Goal: Find specific page/section: Find specific page/section

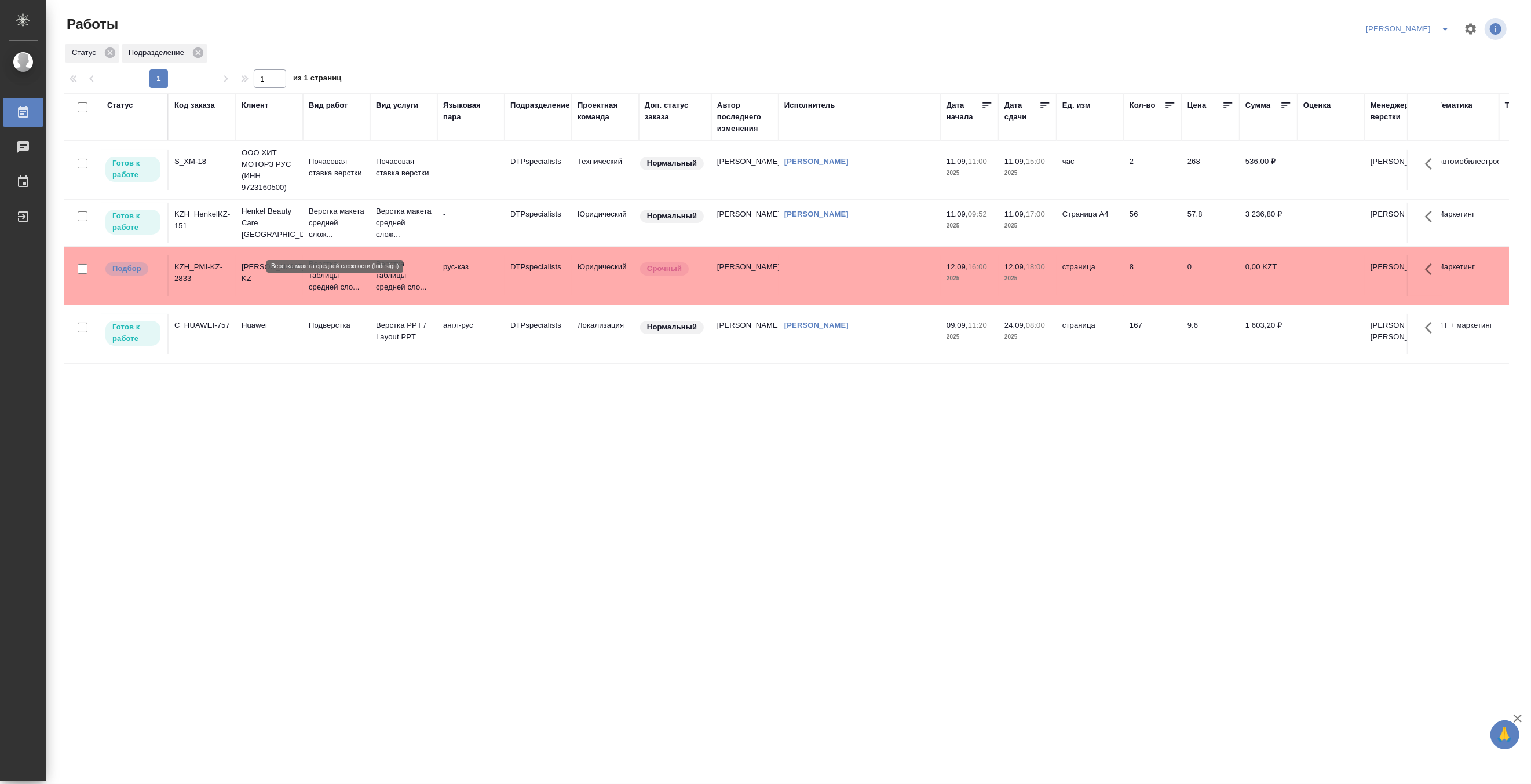
click at [328, 234] on p "Верстка макета средней слож..." at bounding box center [337, 223] width 56 height 35
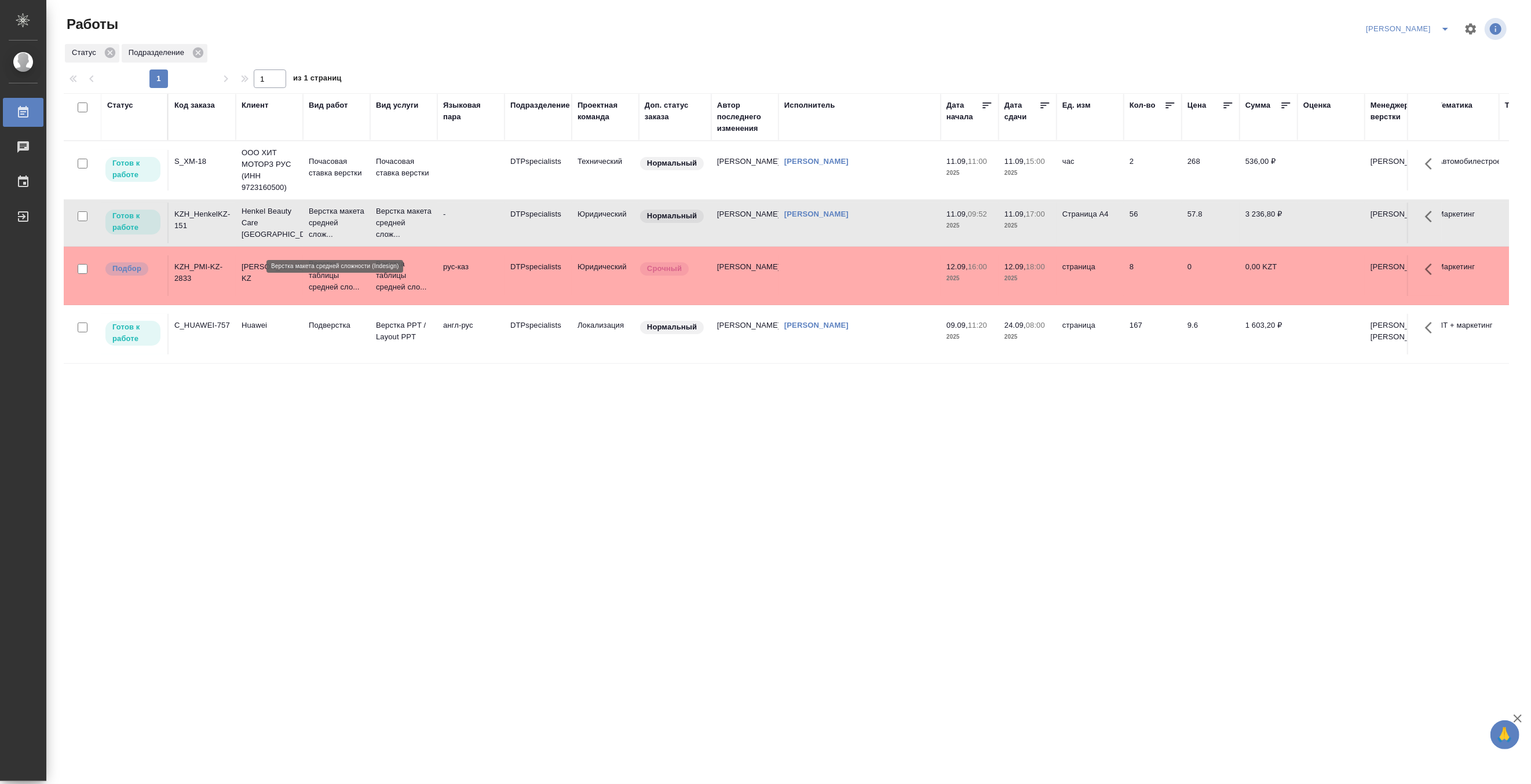
click at [328, 234] on p "Верстка макета средней слож..." at bounding box center [337, 223] width 56 height 35
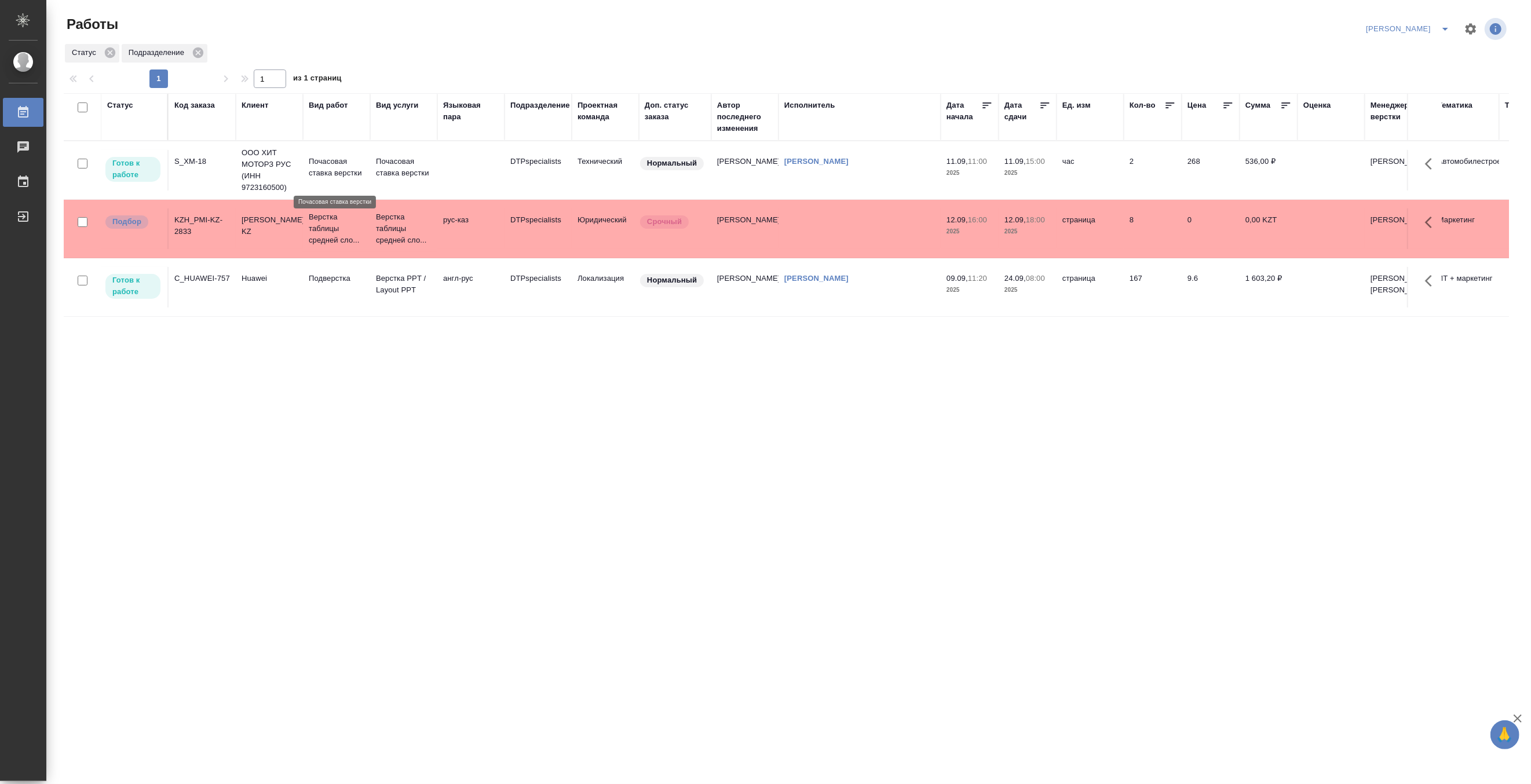
click at [340, 160] on p "Почасовая ставка верстки" at bounding box center [337, 167] width 56 height 23
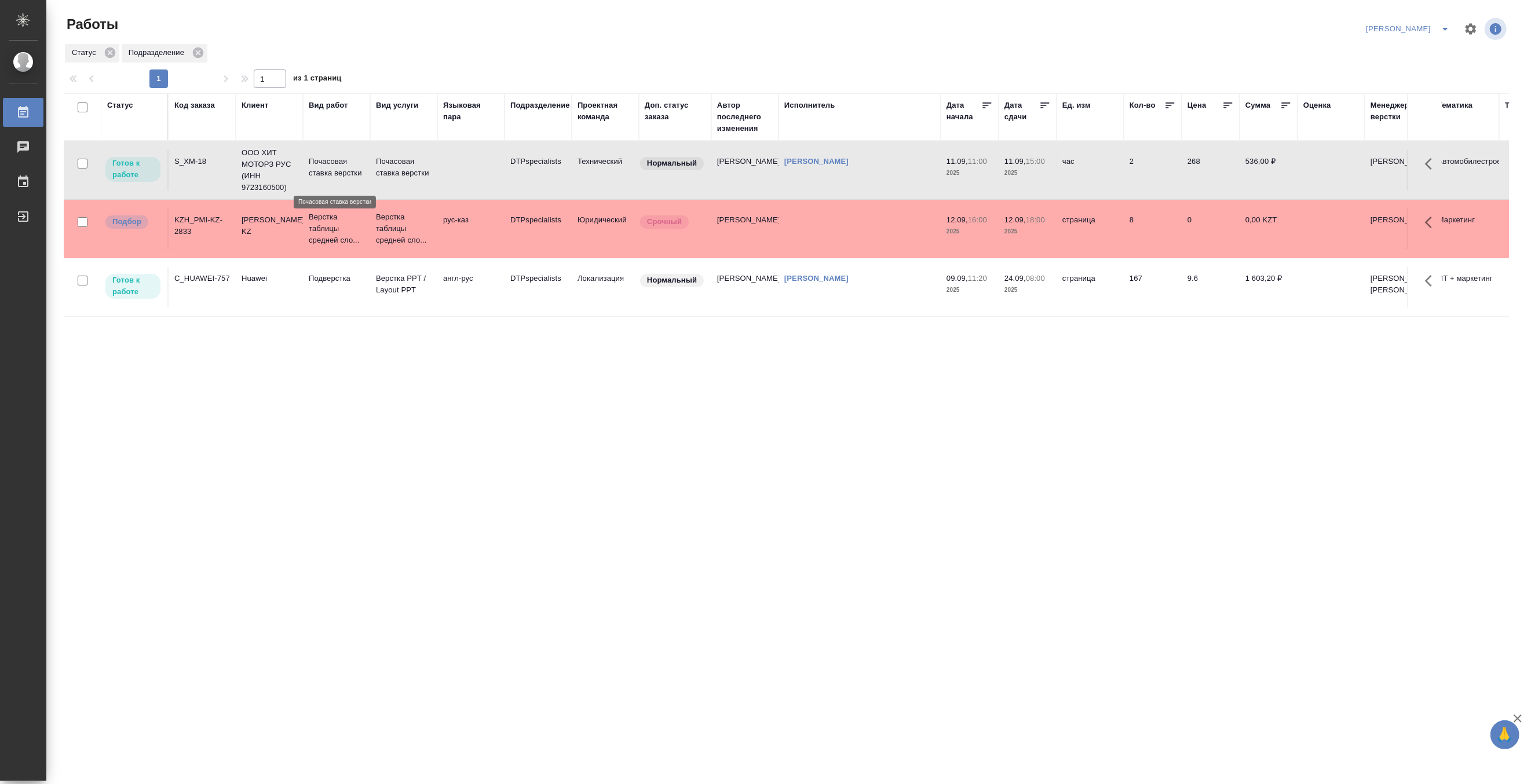
click at [340, 160] on p "Почасовая ставка верстки" at bounding box center [337, 167] width 56 height 23
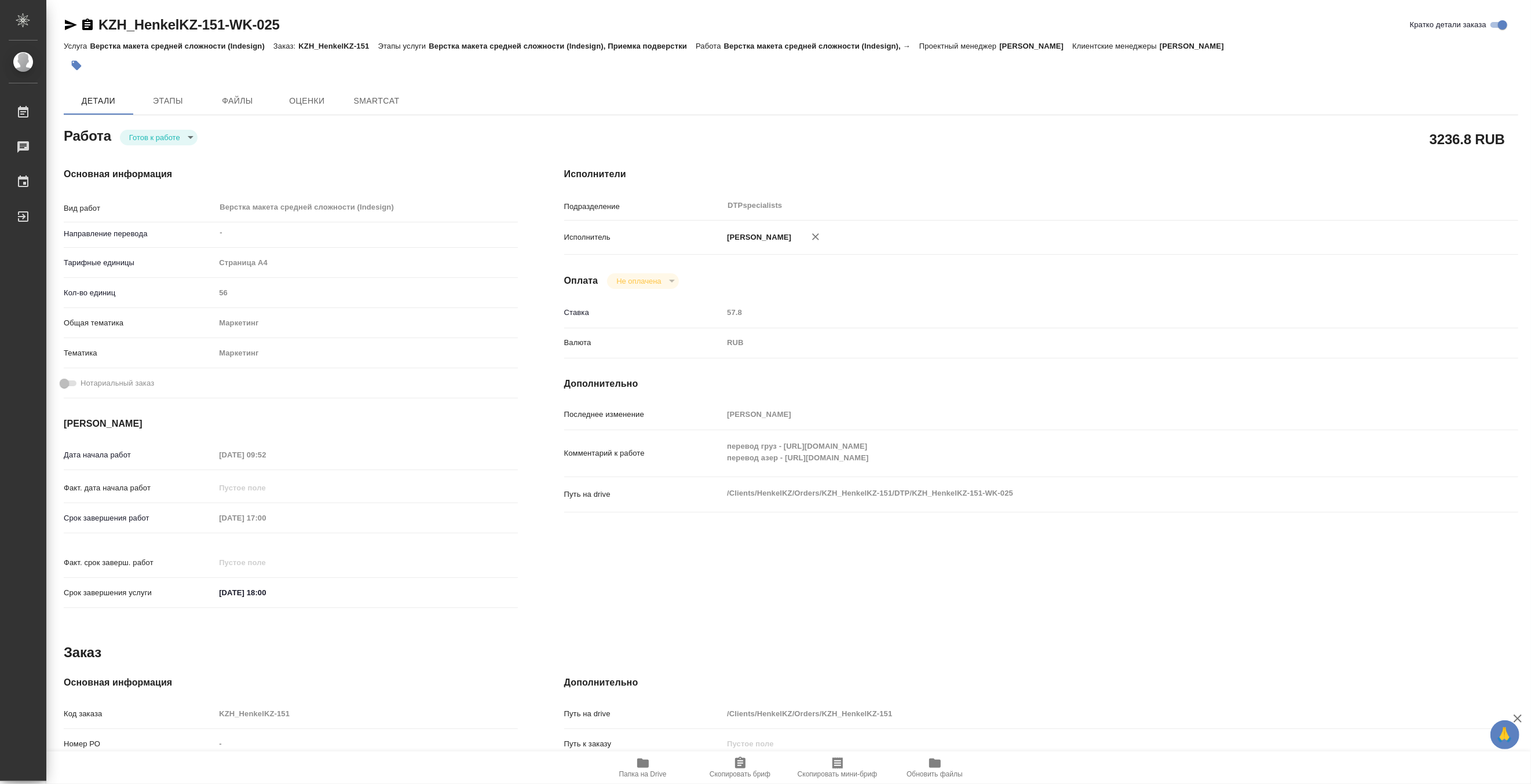
type textarea "x"
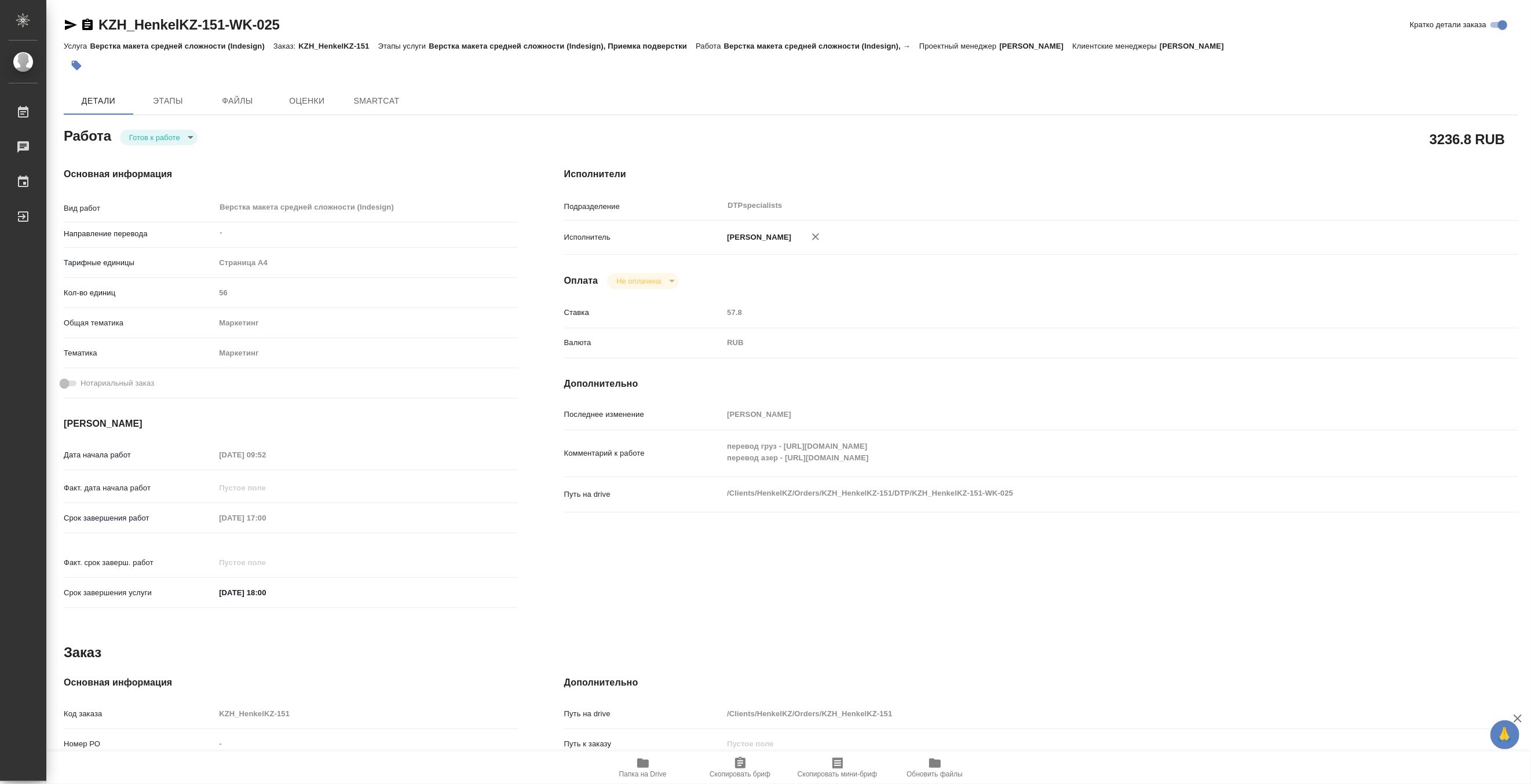
type textarea "x"
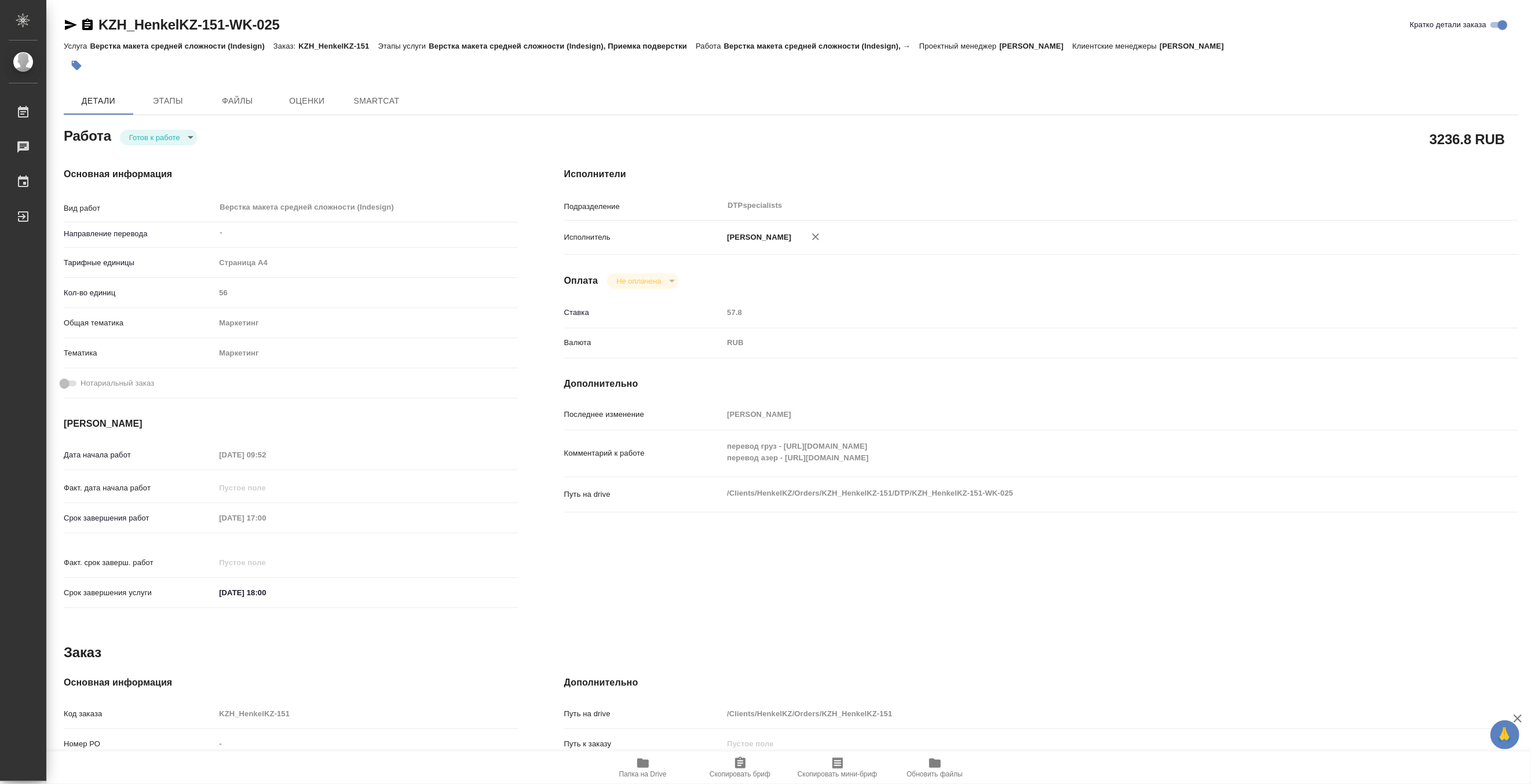
type textarea "x"
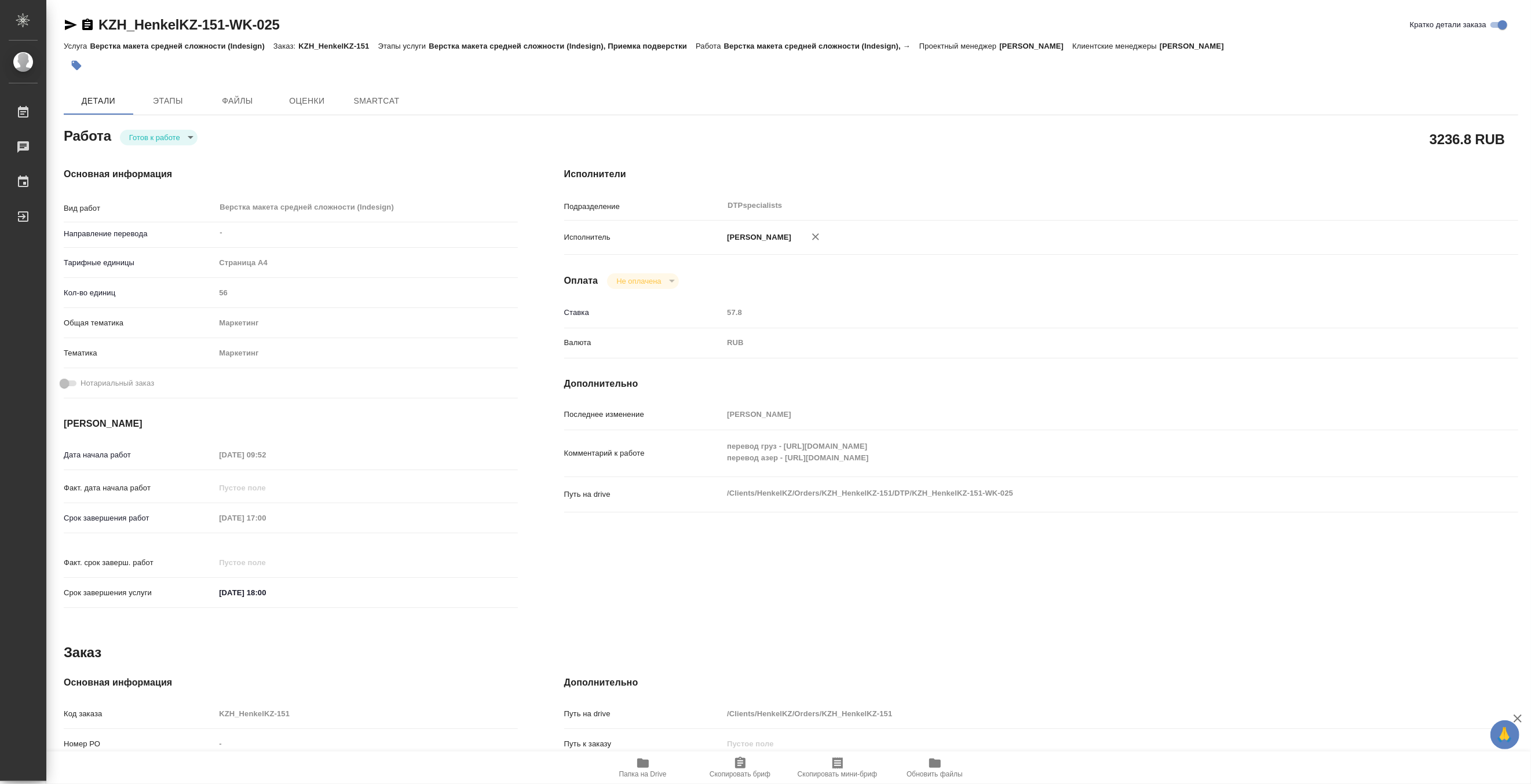
type textarea "x"
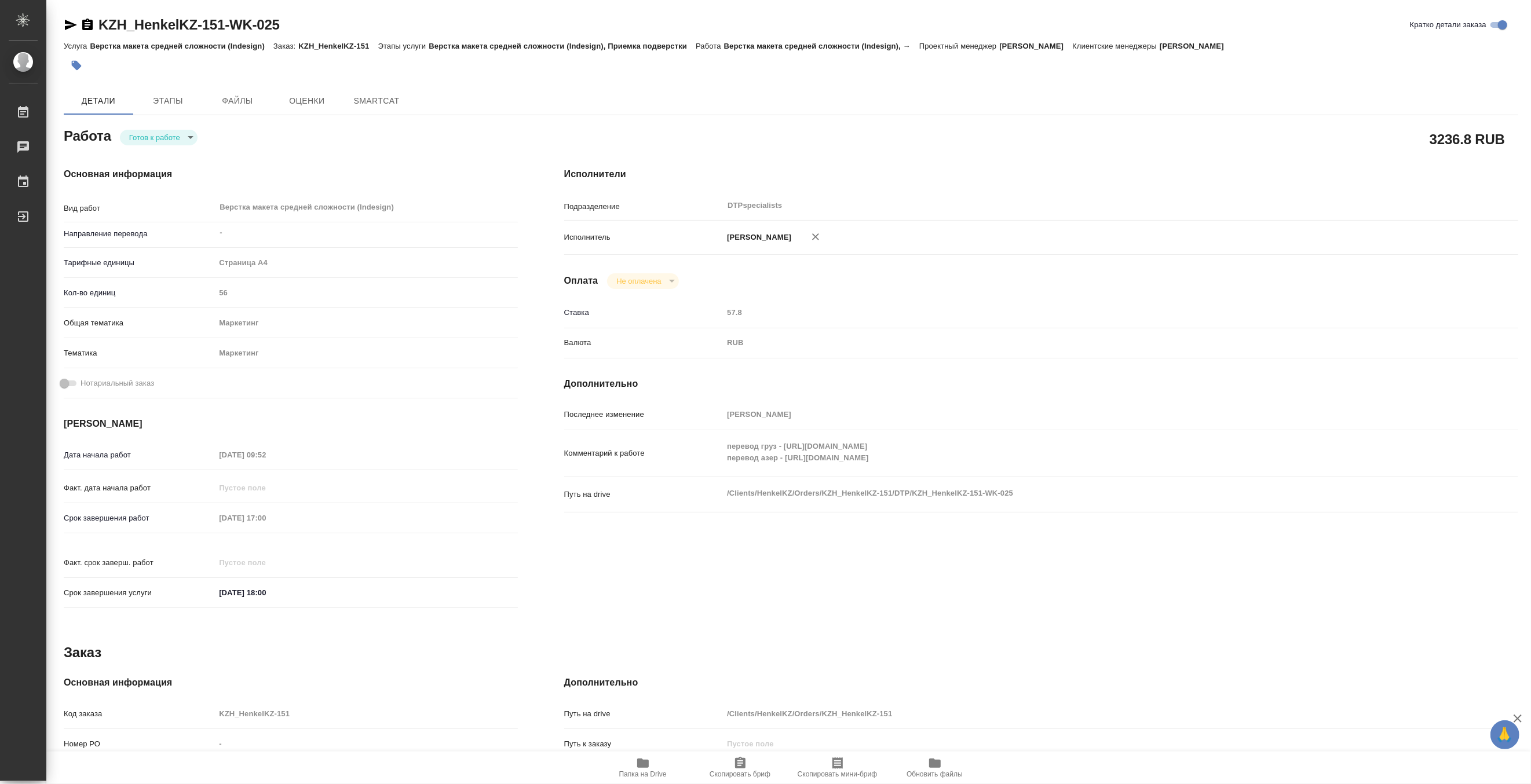
type textarea "x"
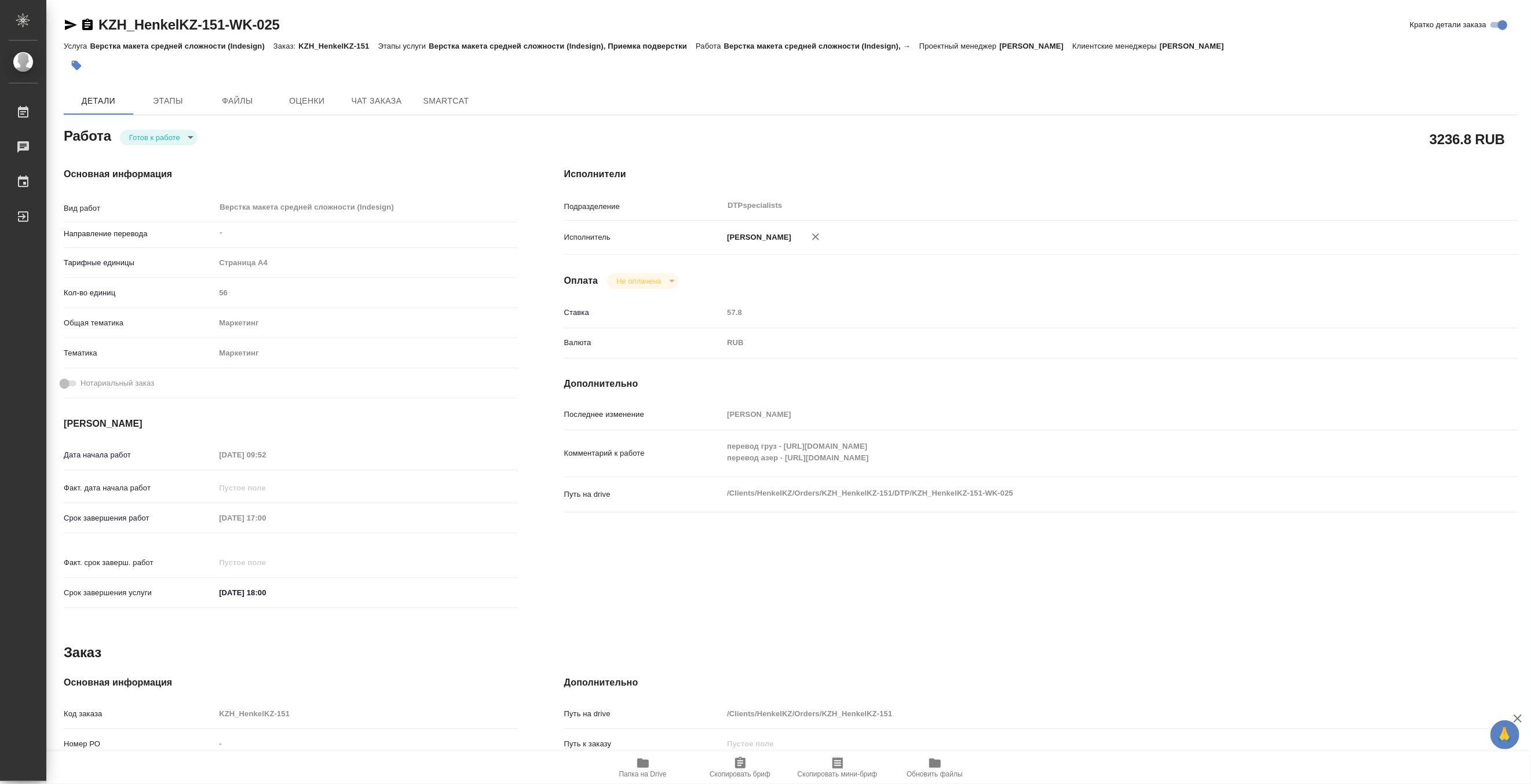
type textarea "x"
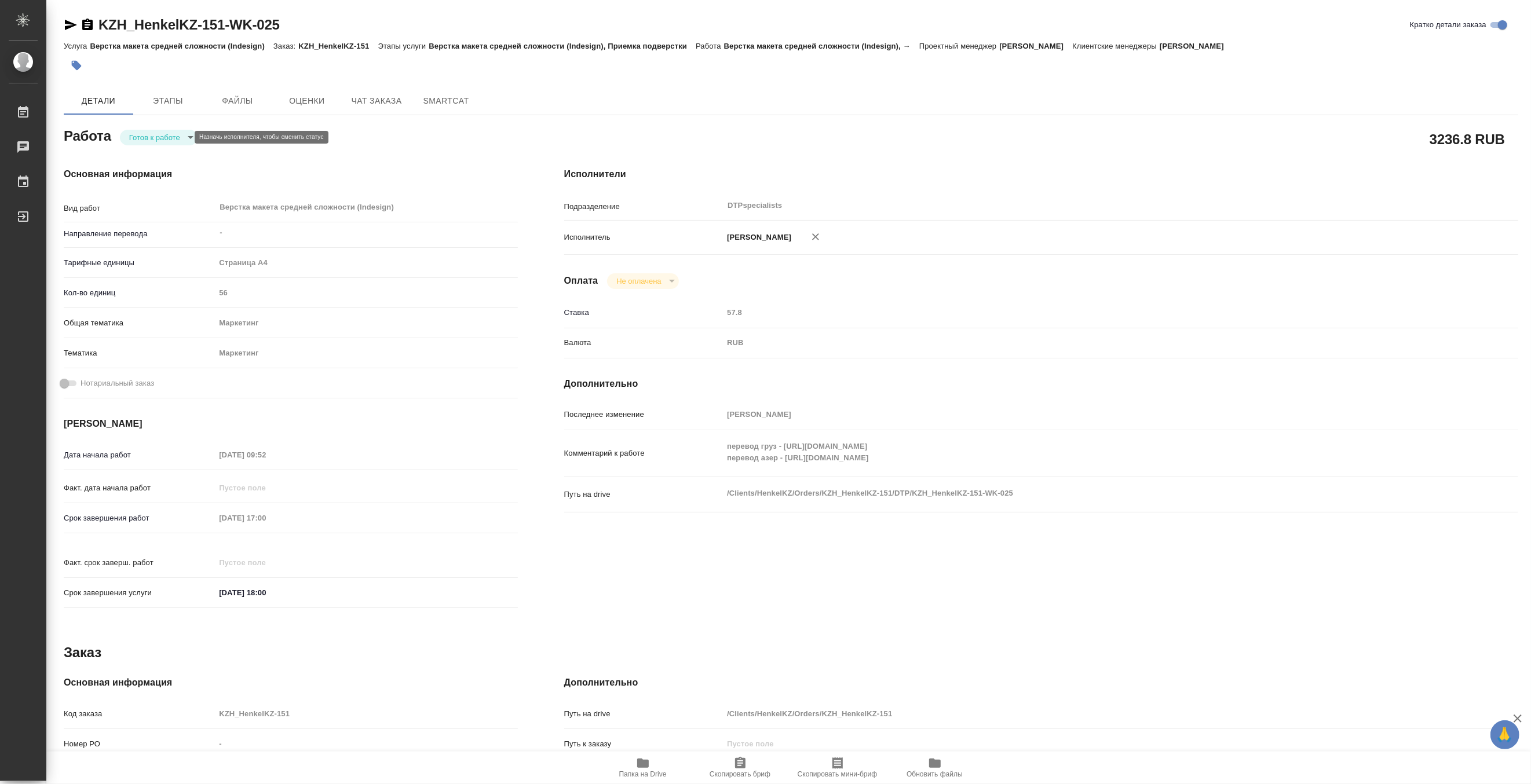
click at [148, 134] on body "🙏 .cls-1 fill:#fff; AWATERA Matveeva Maria Работы Чаты График Выйти KZH_HenkelK…" at bounding box center [765, 392] width 1531 height 784
type textarea "x"
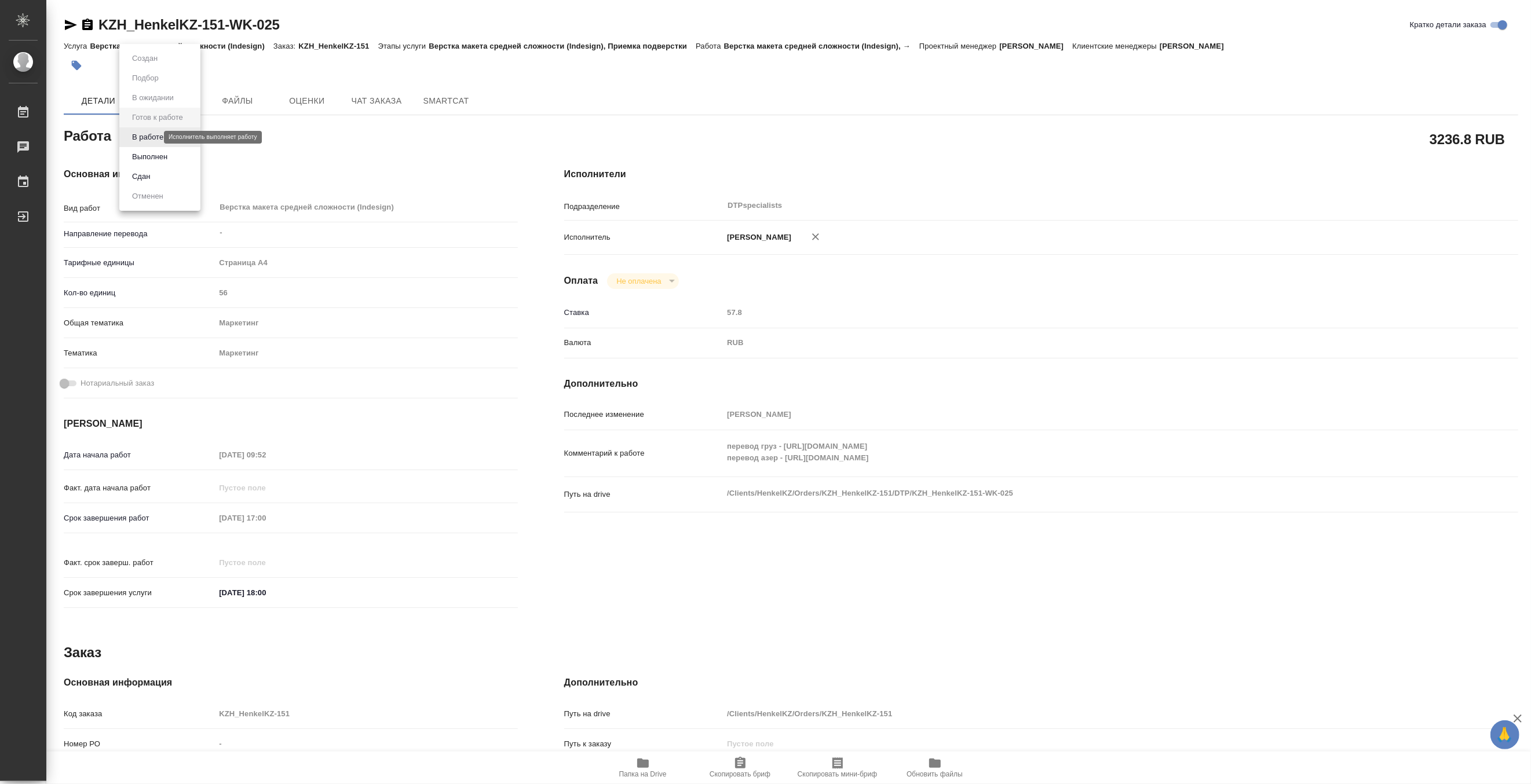
type textarea "x"
click at [148, 134] on button "В работе" at bounding box center [147, 137] width 38 height 13
type textarea "x"
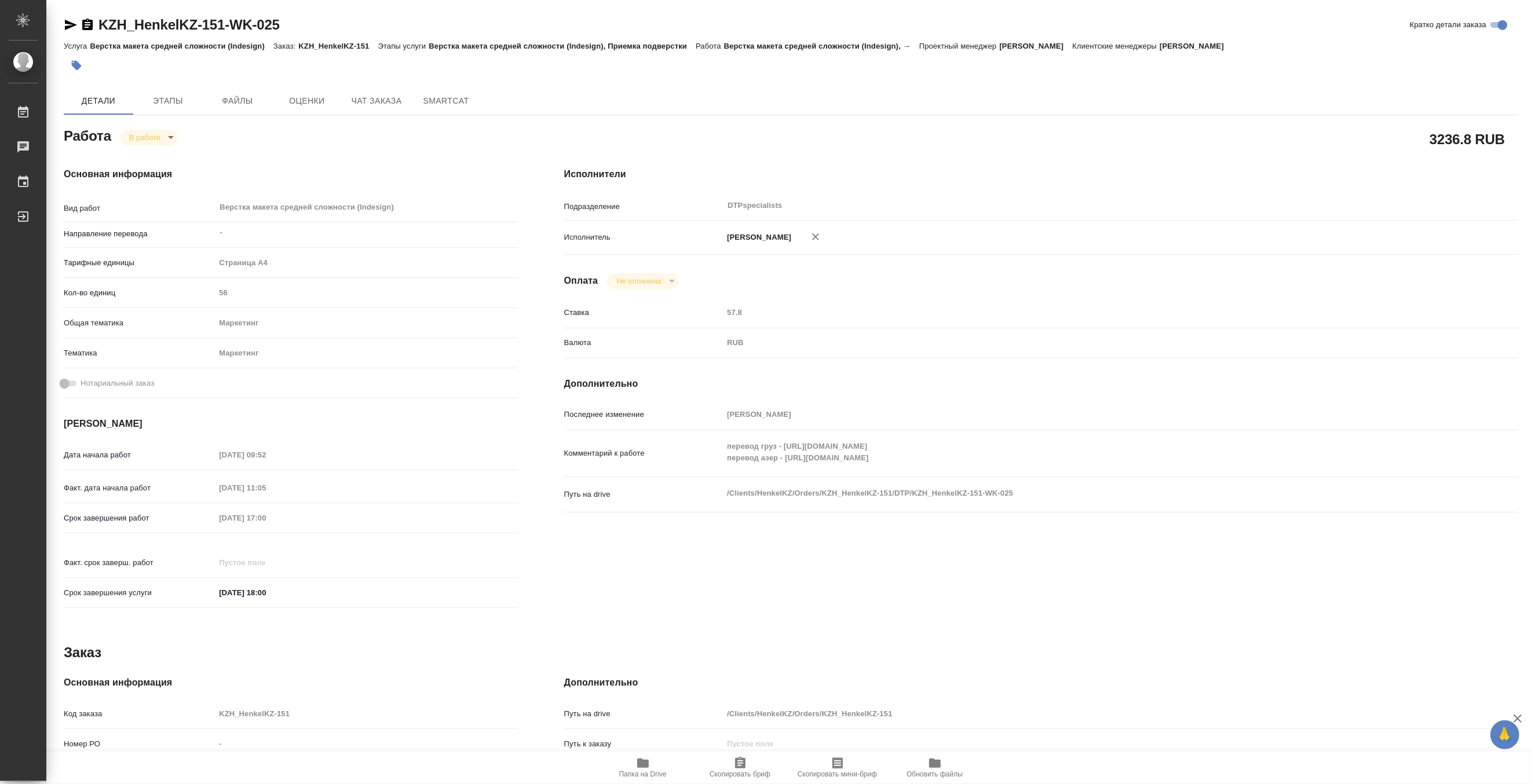
type textarea "x"
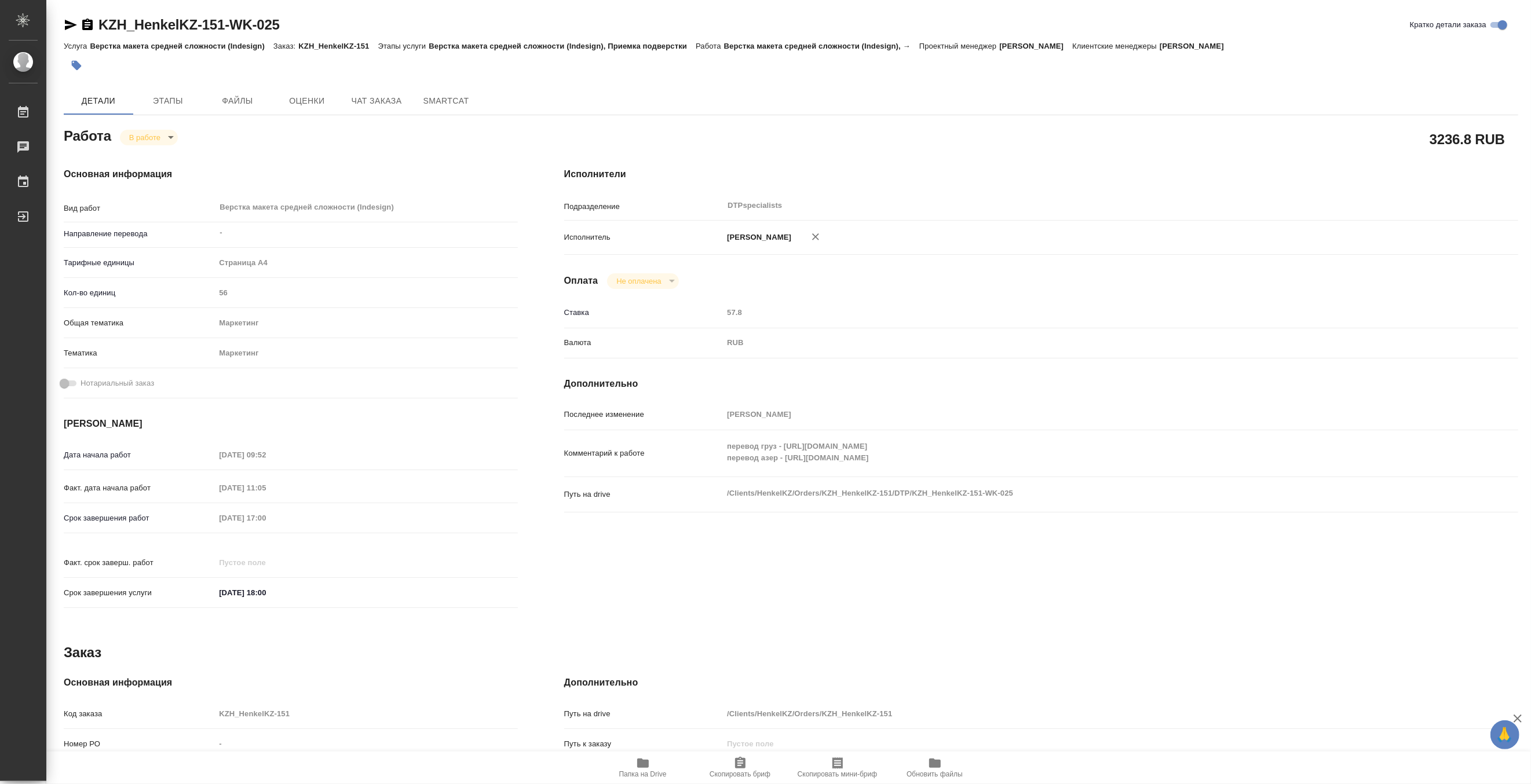
type textarea "x"
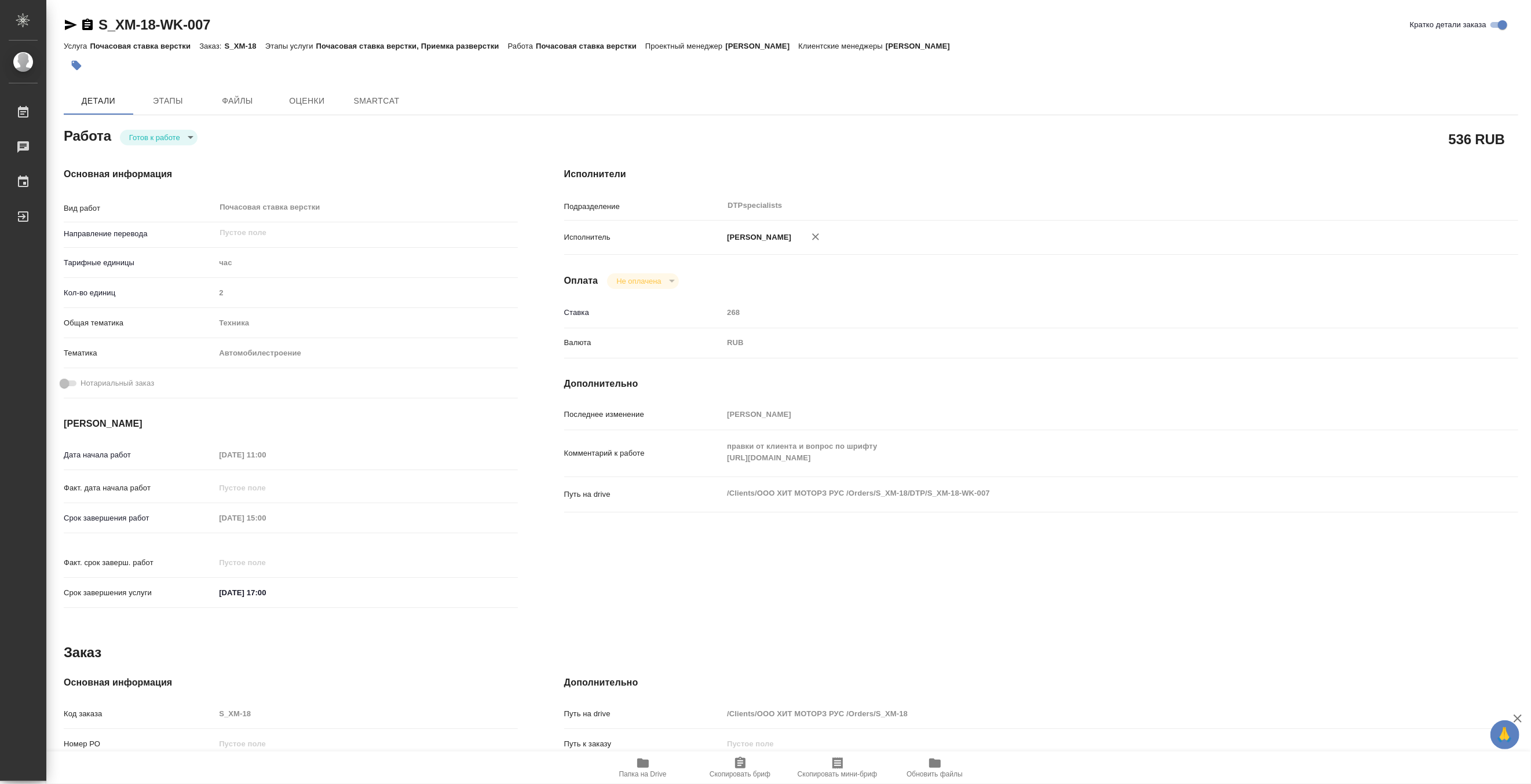
type textarea "x"
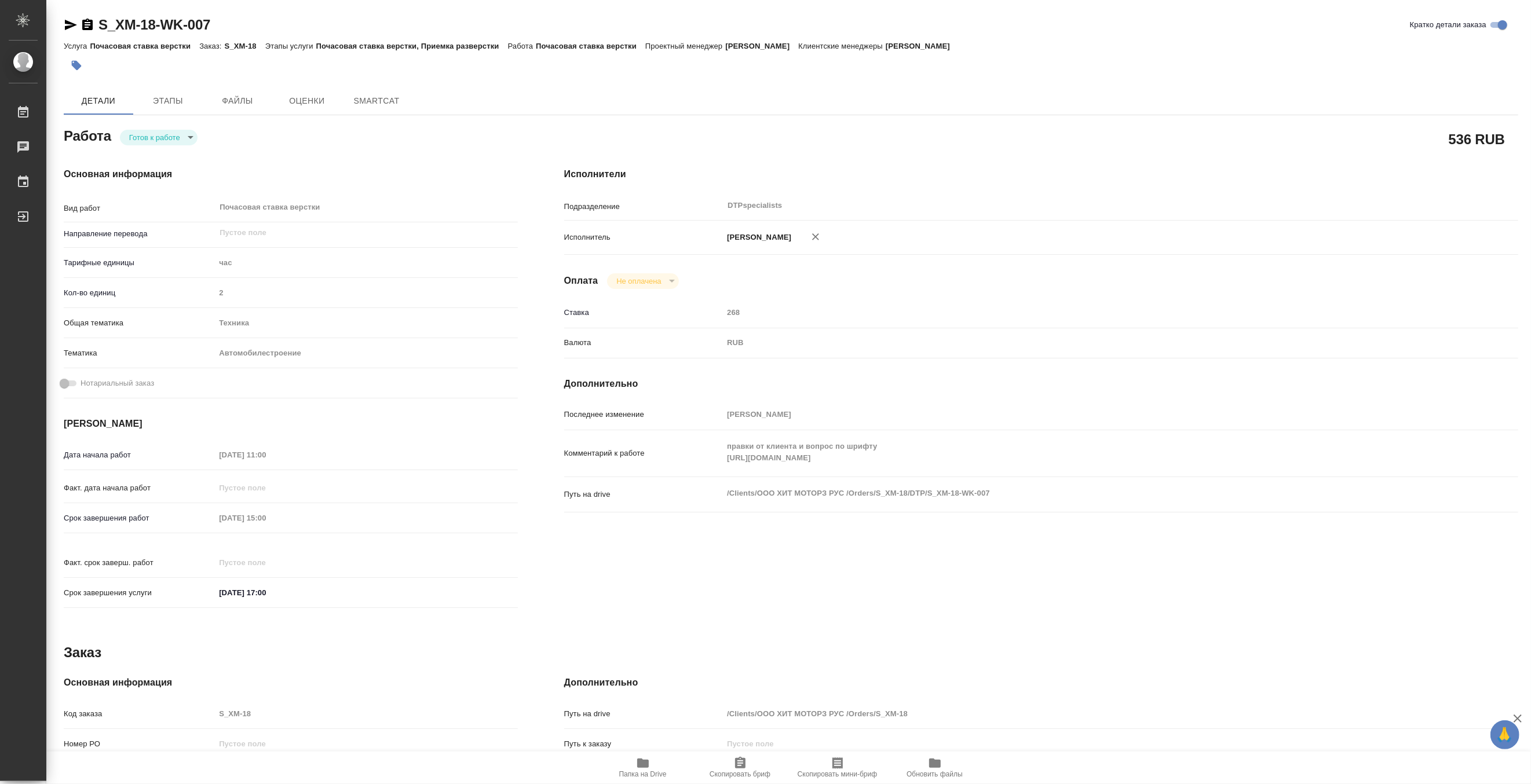
type textarea "x"
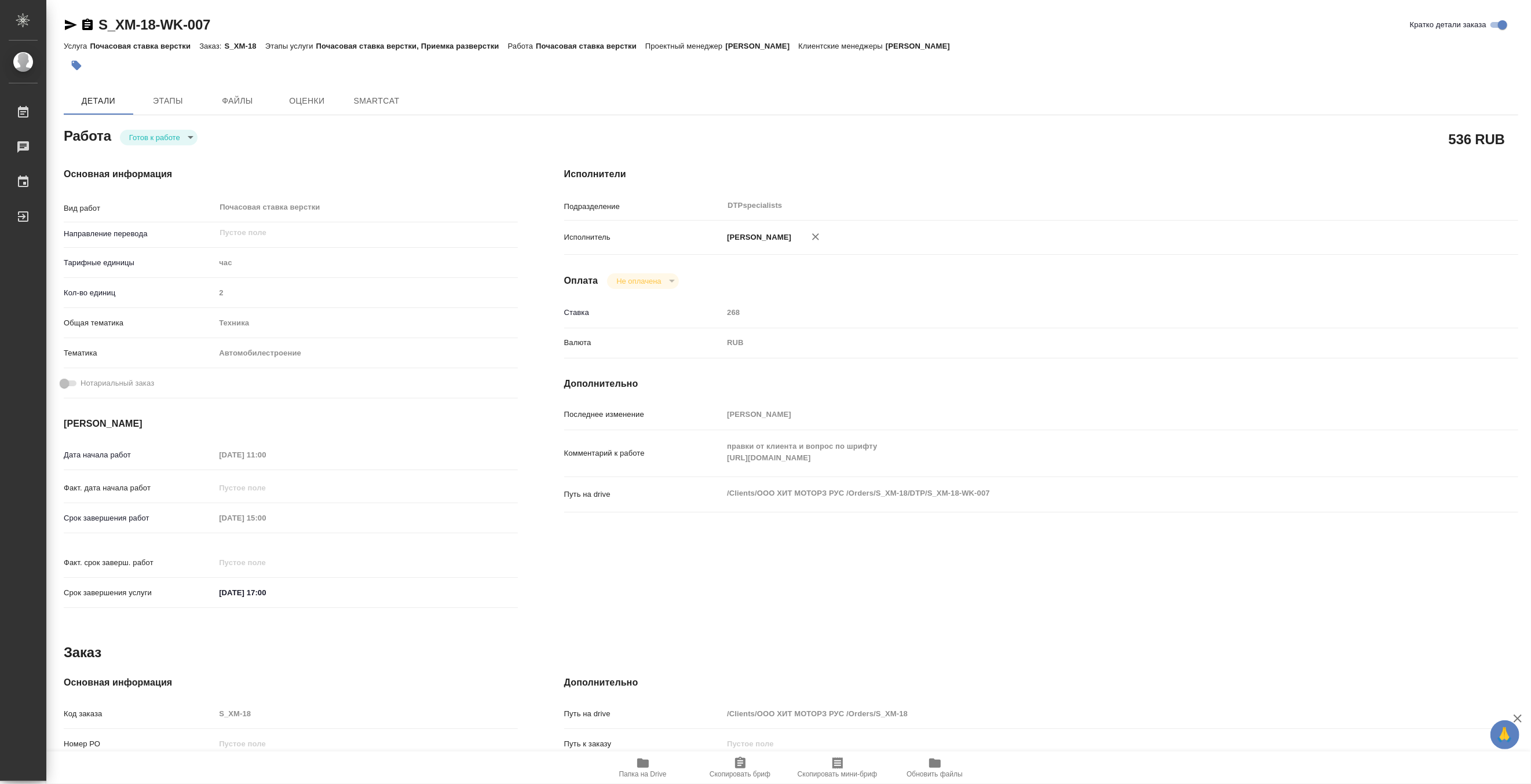
type textarea "x"
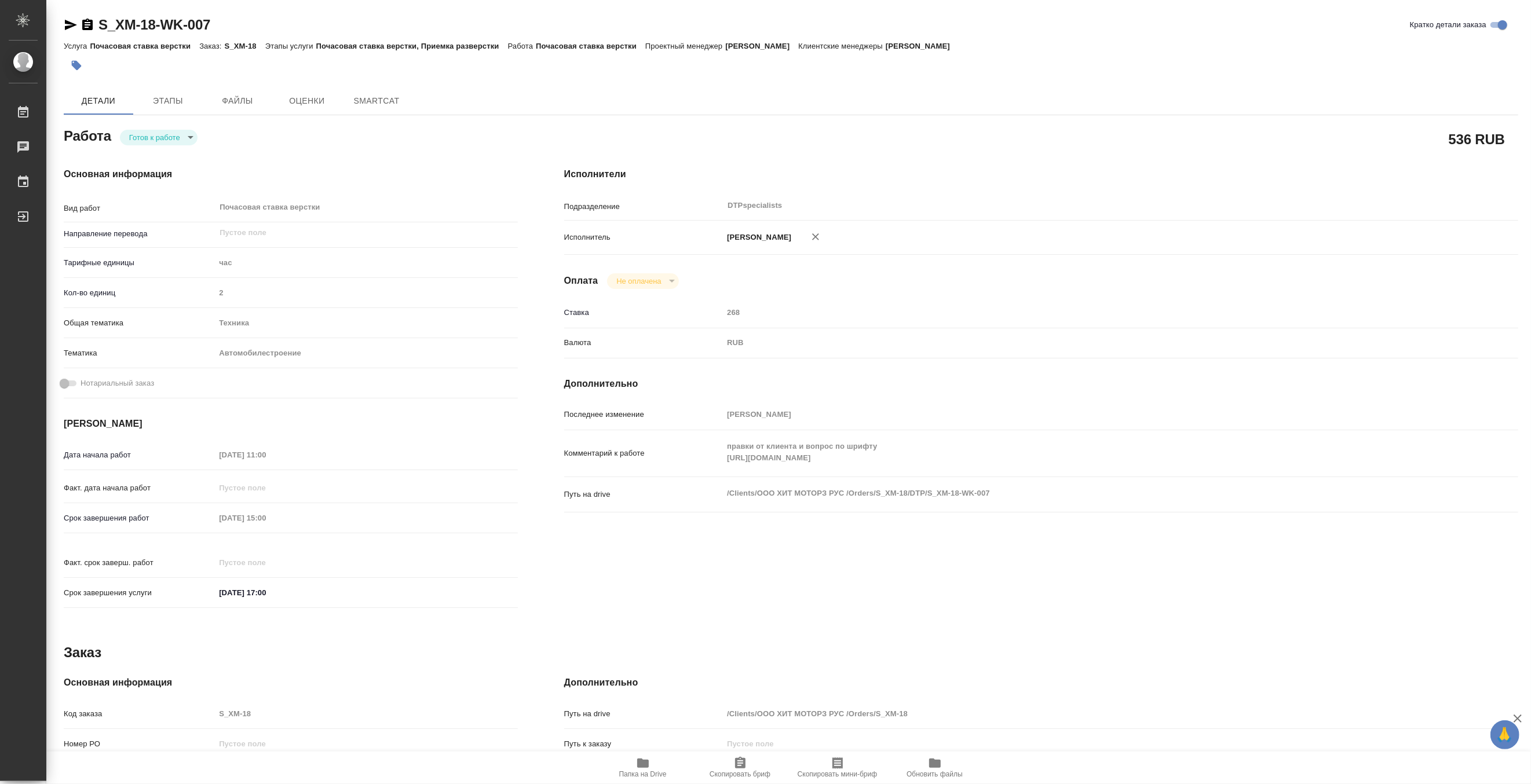
type textarea "x"
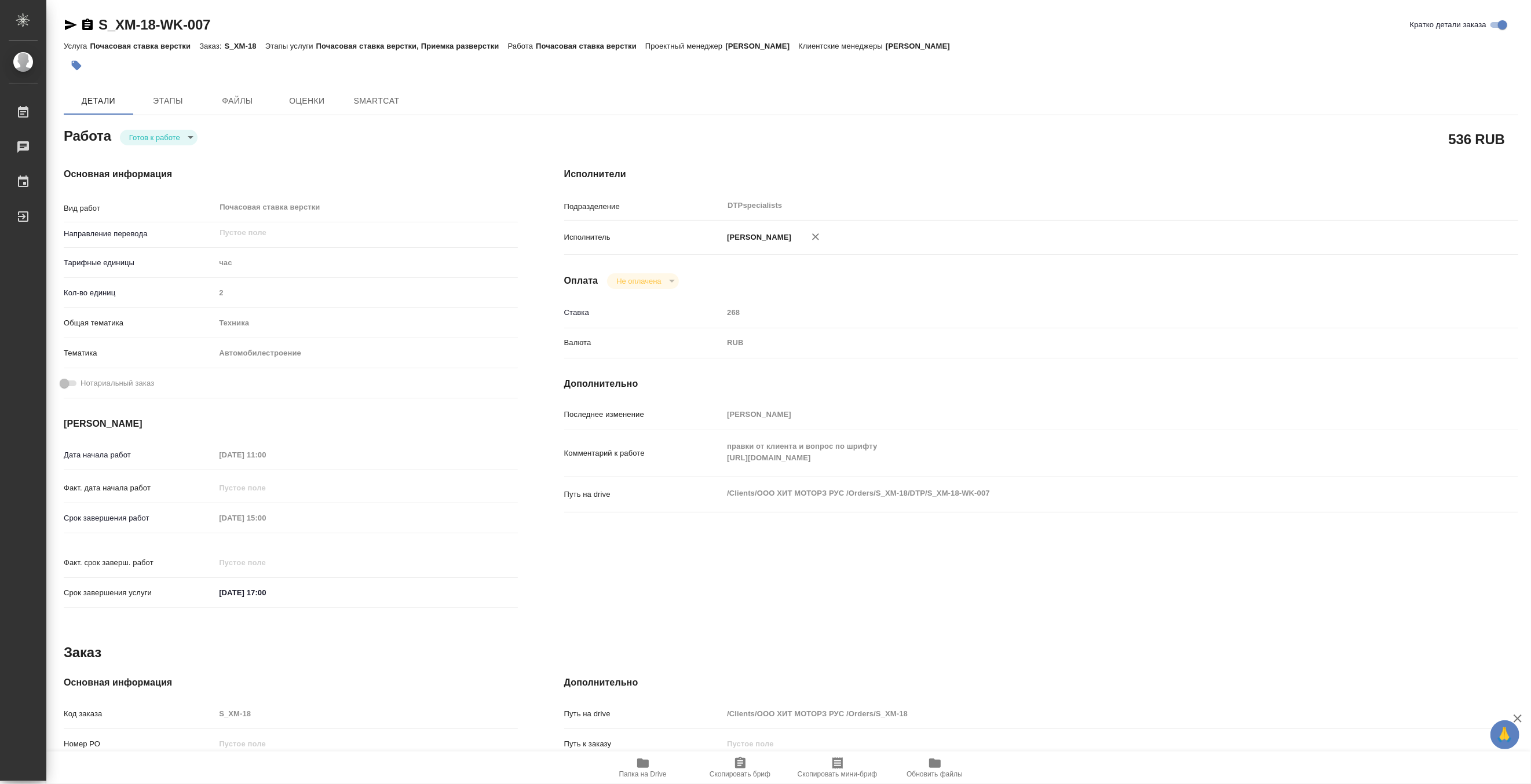
type textarea "x"
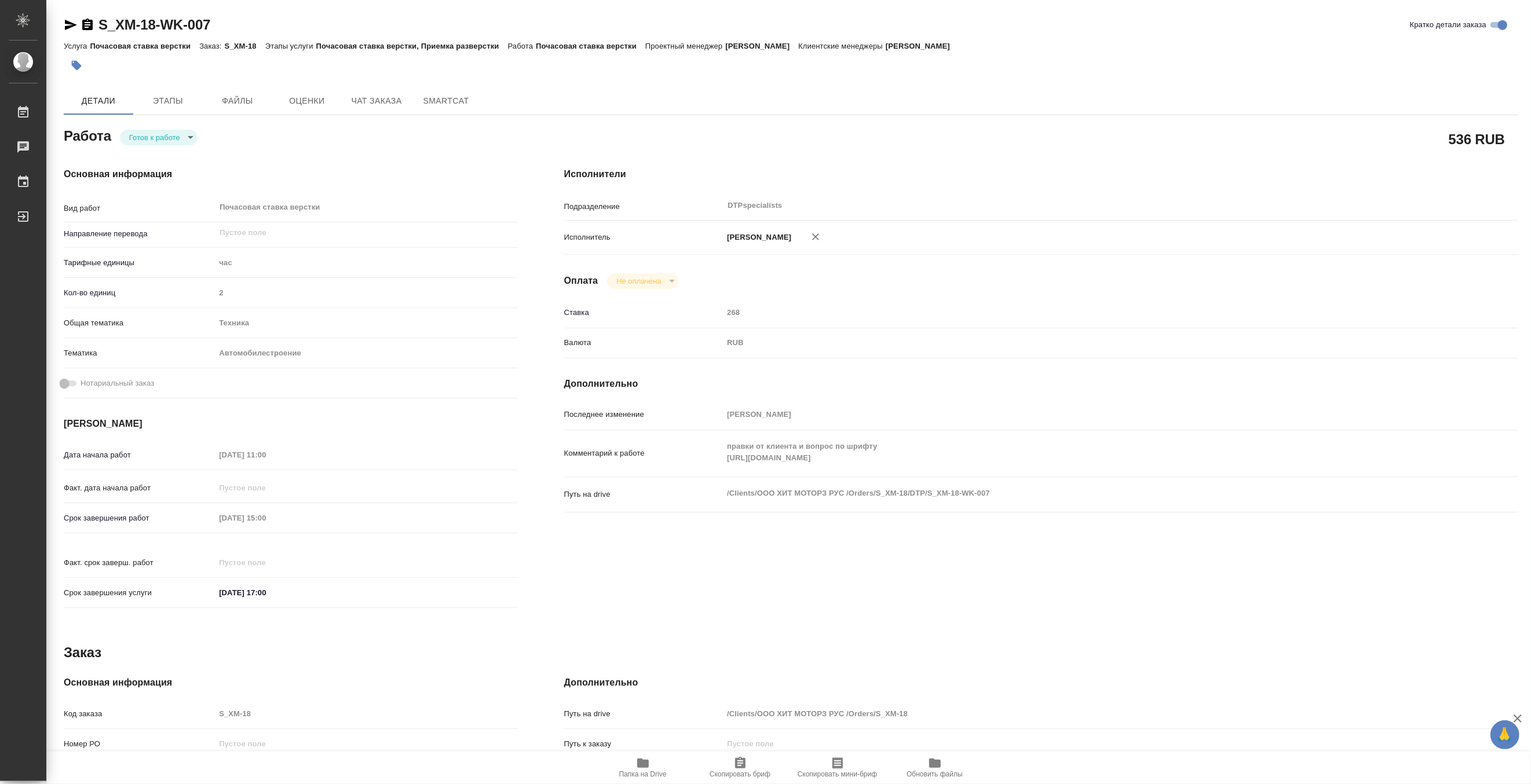
type textarea "x"
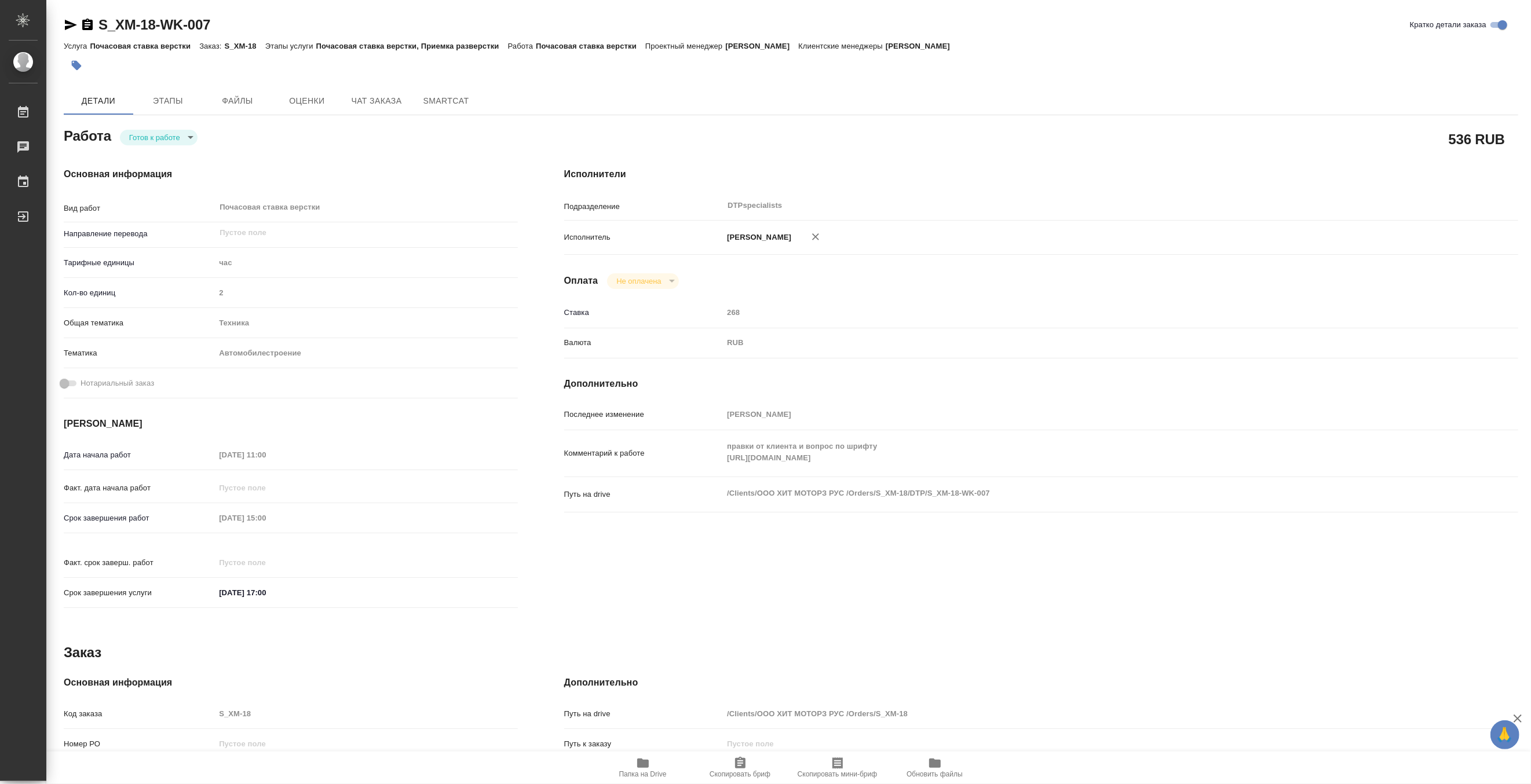
type textarea "x"
click at [714, 472] on div "Комментарий к работе правки от клиента и вопрос по шрифту [URL][DOMAIN_NAME] x" at bounding box center [1041, 453] width 954 height 37
type textarea "x"
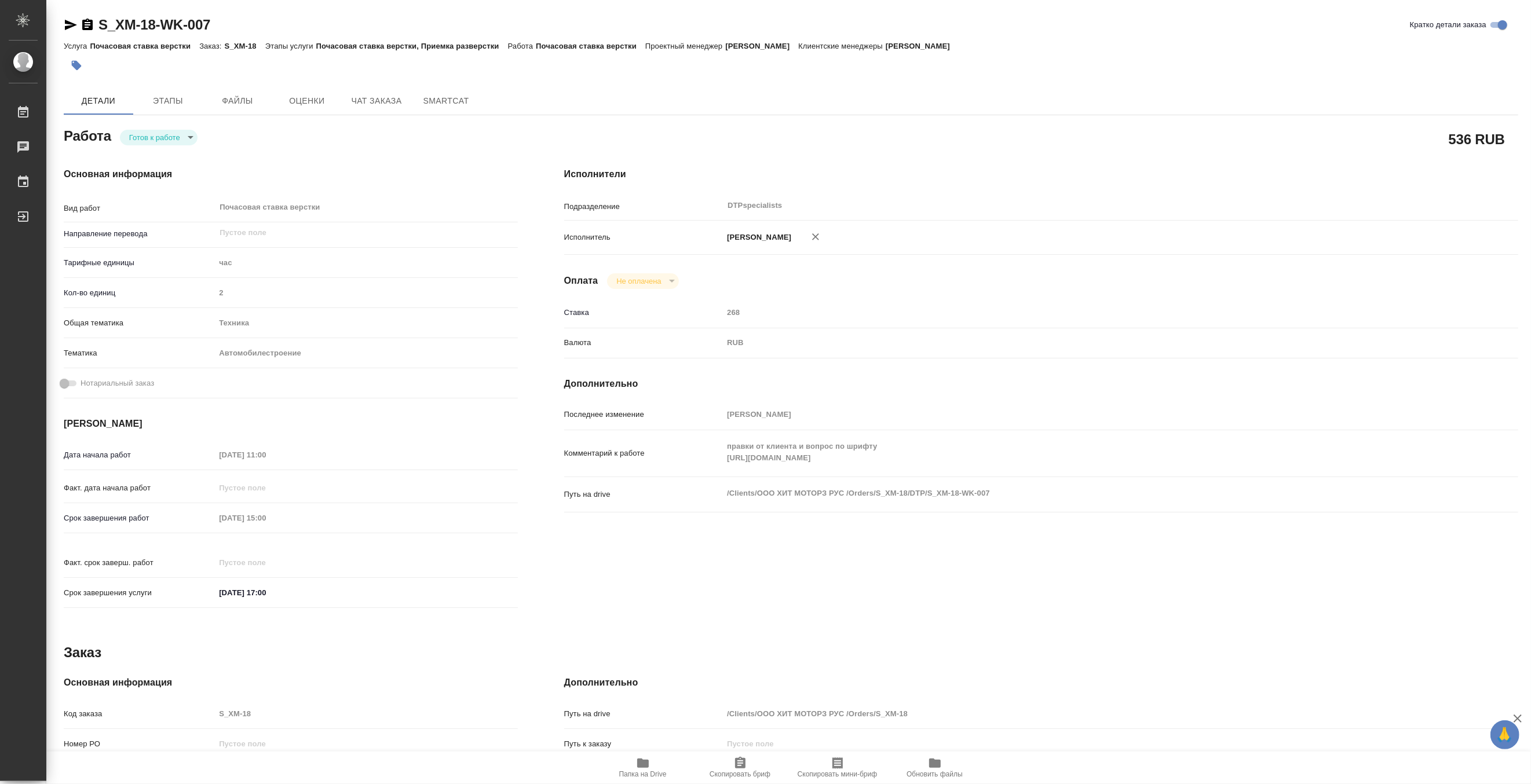
type textarea "x"
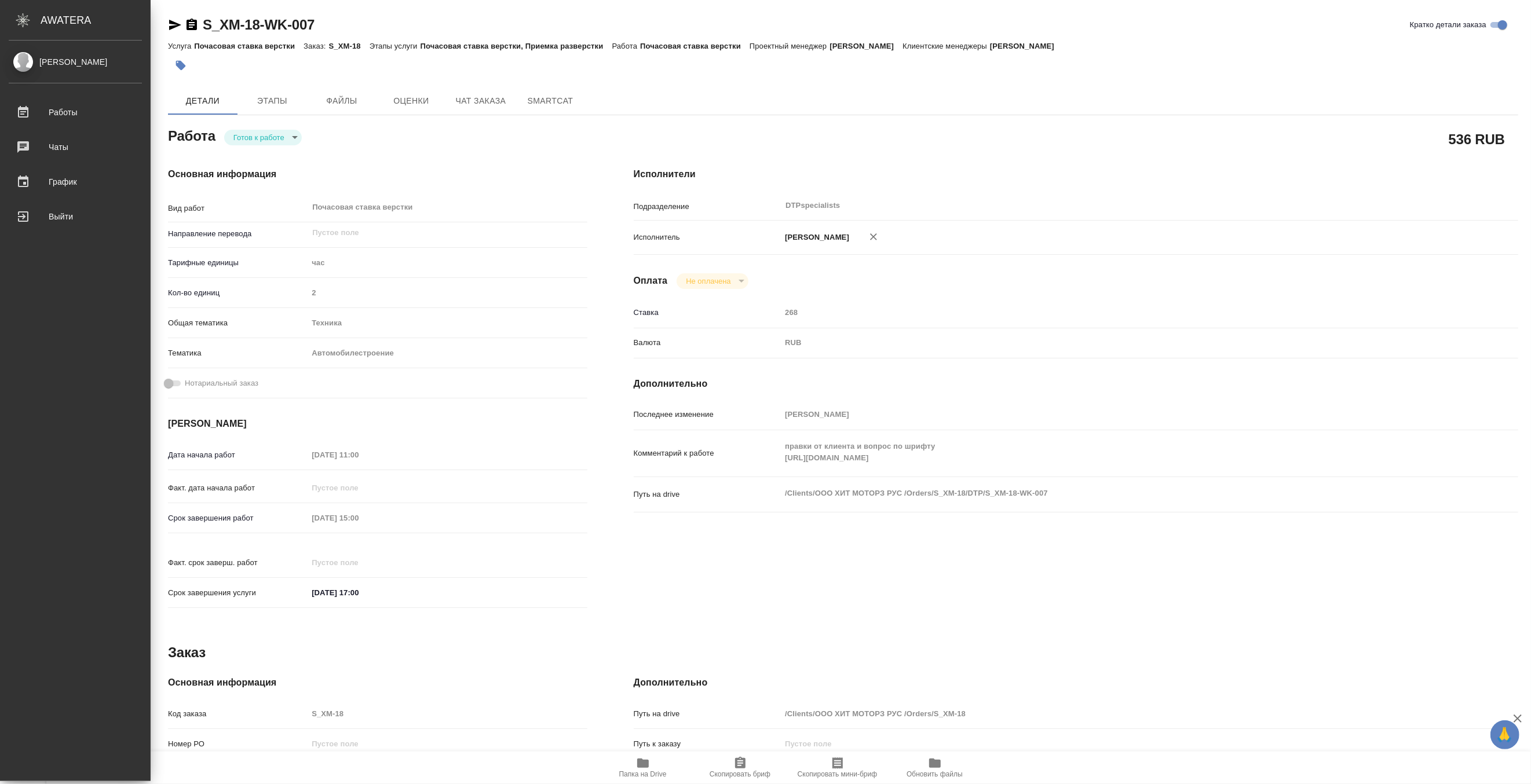
type textarea "x"
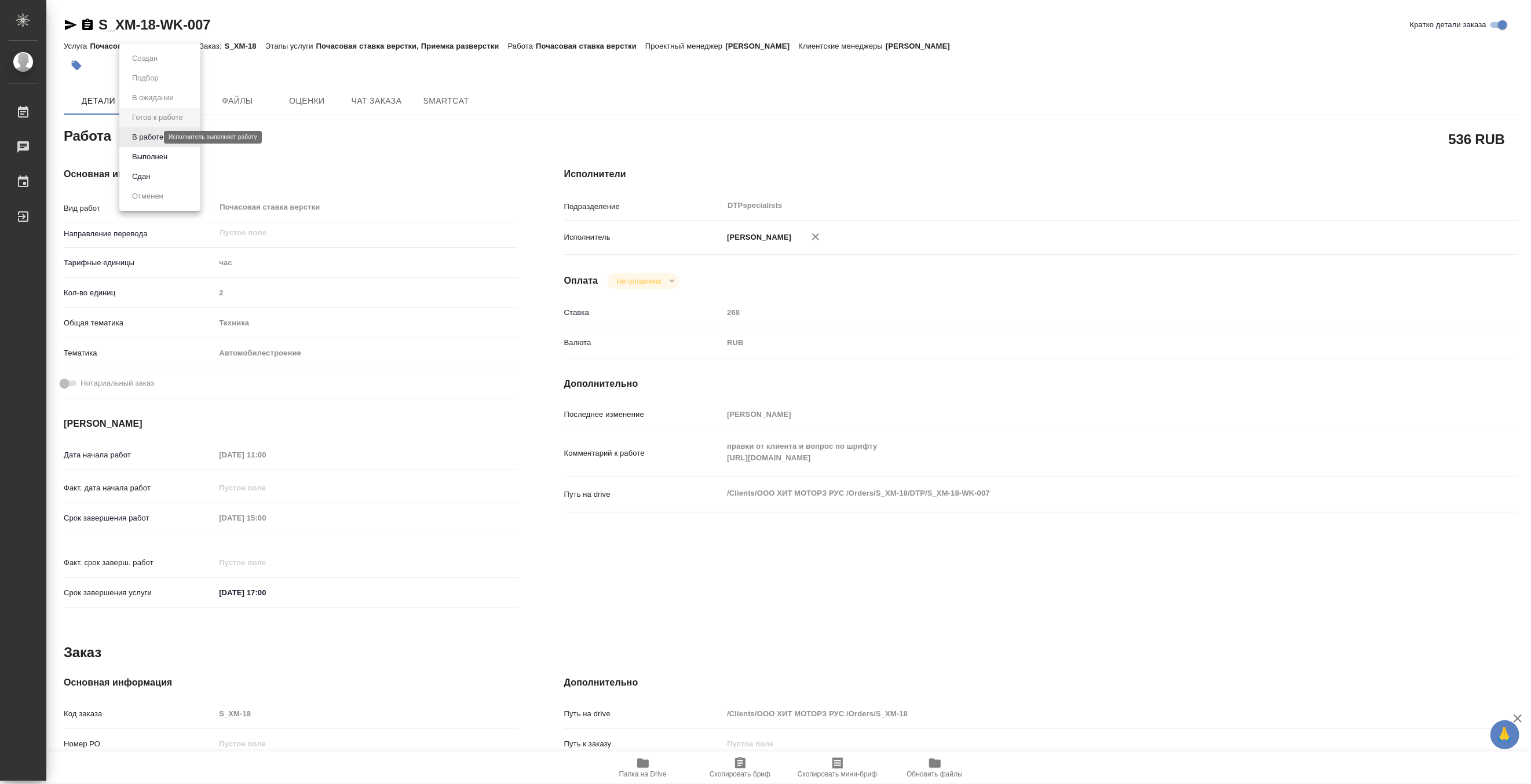
click at [145, 134] on body "🙏 .cls-1 fill:#fff; AWATERA [PERSON_NAME] 0 Чаты График Выйти S_XM-18-WK-007 Кр…" at bounding box center [765, 392] width 1531 height 784
click at [145, 134] on button "В работе" at bounding box center [147, 137] width 38 height 13
type textarea "x"
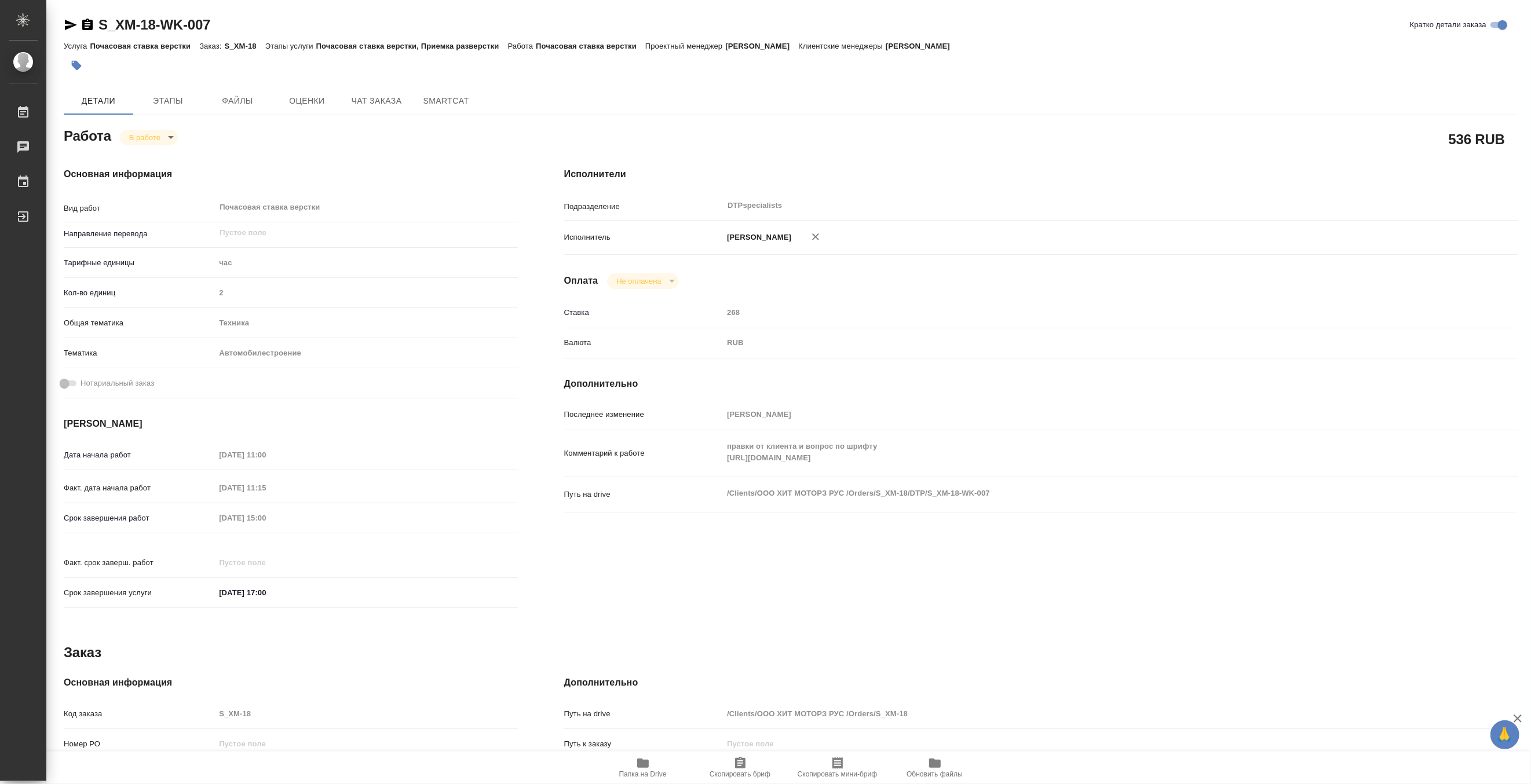
type textarea "x"
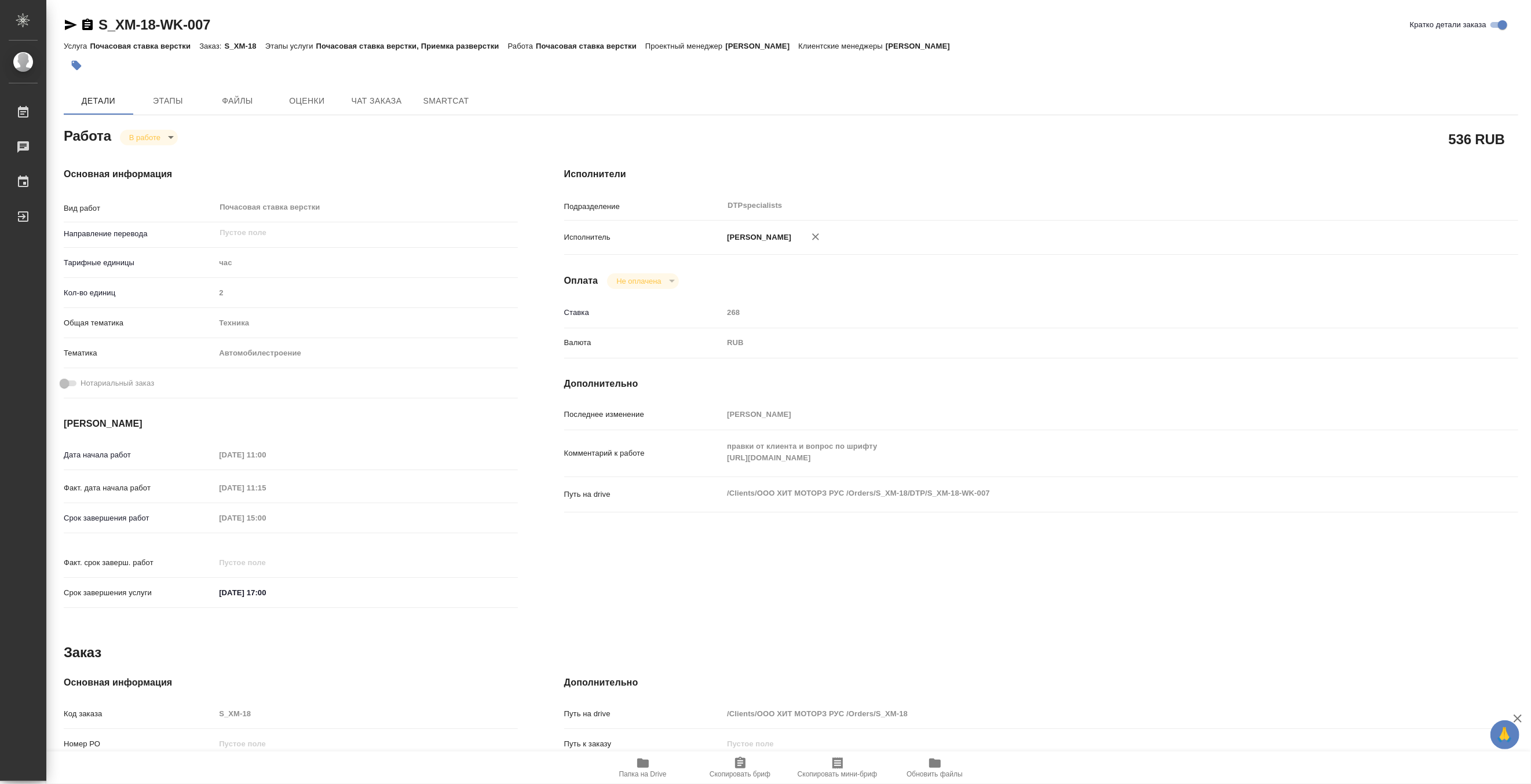
type textarea "x"
